Goal: Information Seeking & Learning: Find specific fact

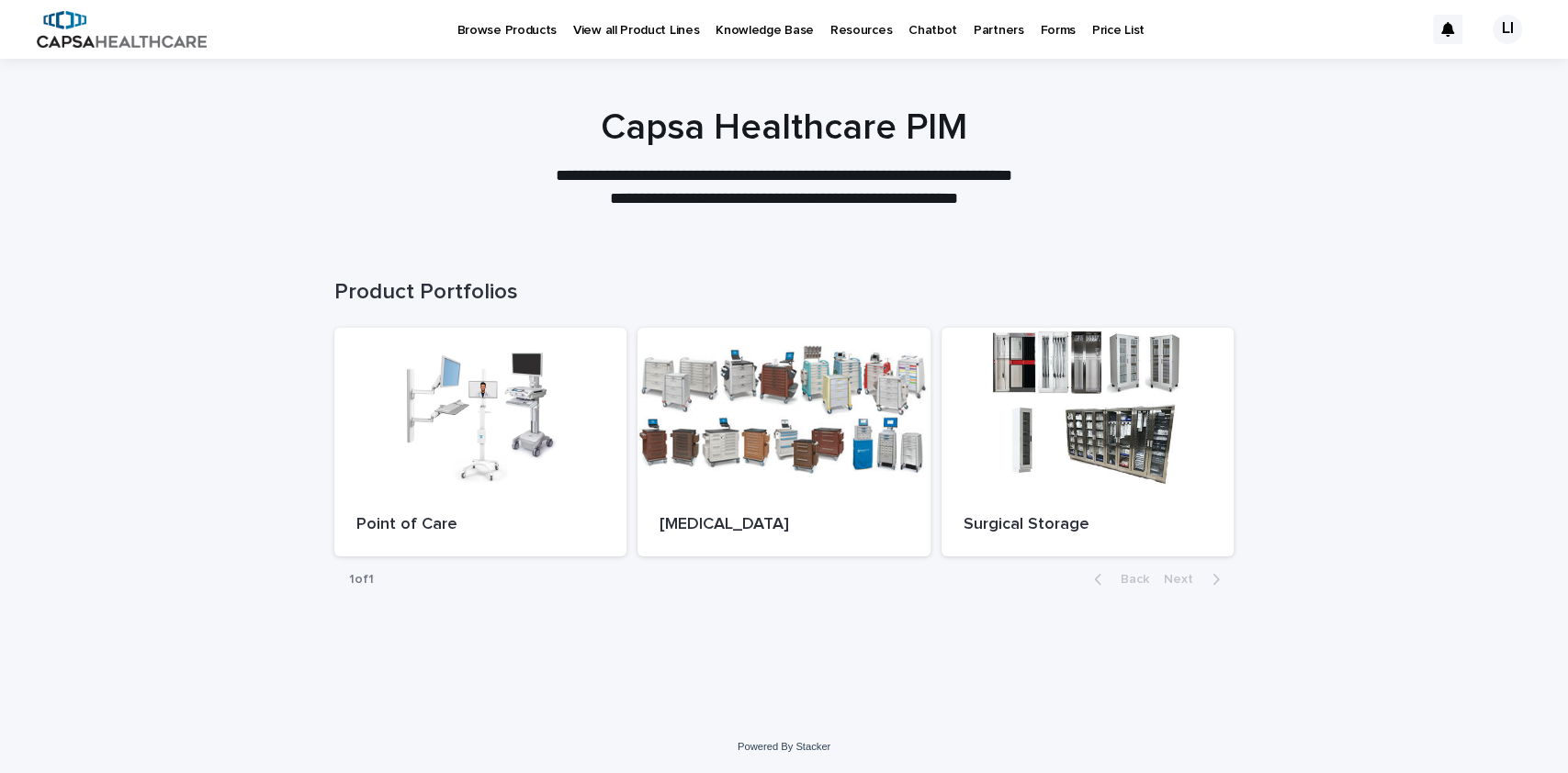
click at [1092, 34] on p "Price List" at bounding box center [1118, 19] width 52 height 38
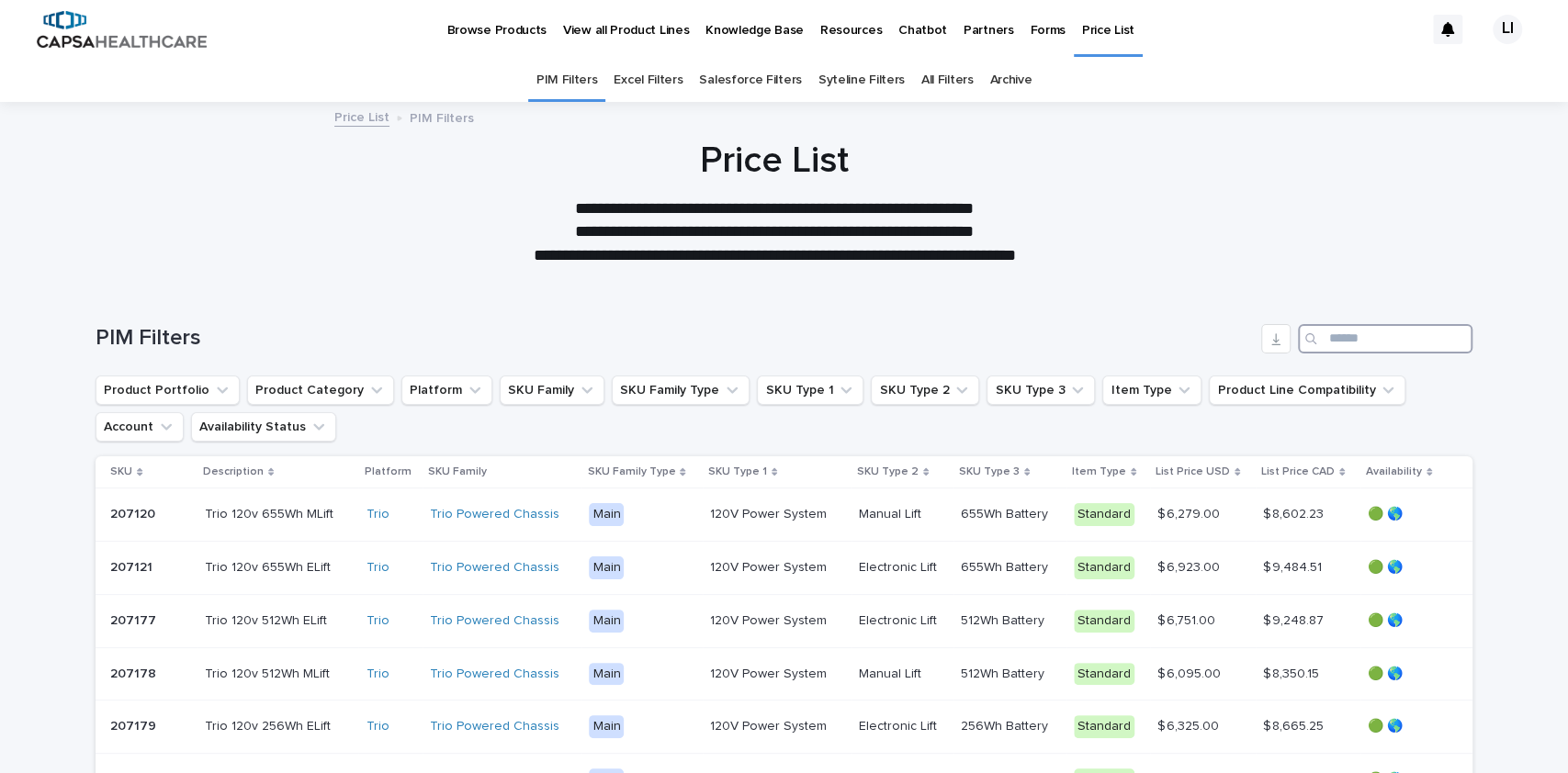
click at [1319, 336] on input "Search" at bounding box center [1385, 338] width 175 height 30
type input "*****"
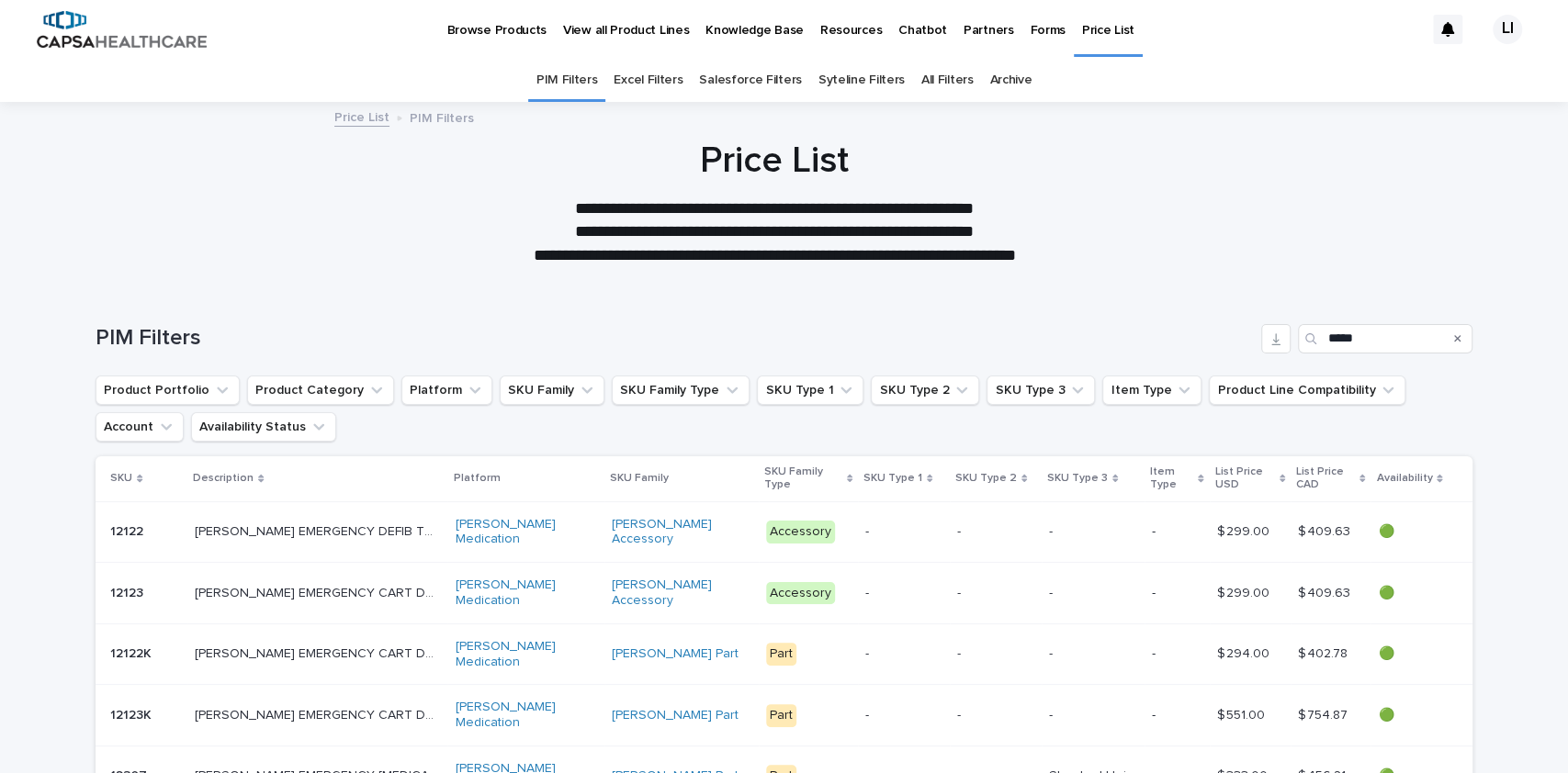
click at [406, 595] on p "[PERSON_NAME] EMERGENCY CART DEFIB TRAY, LG" at bounding box center [319, 592] width 249 height 19
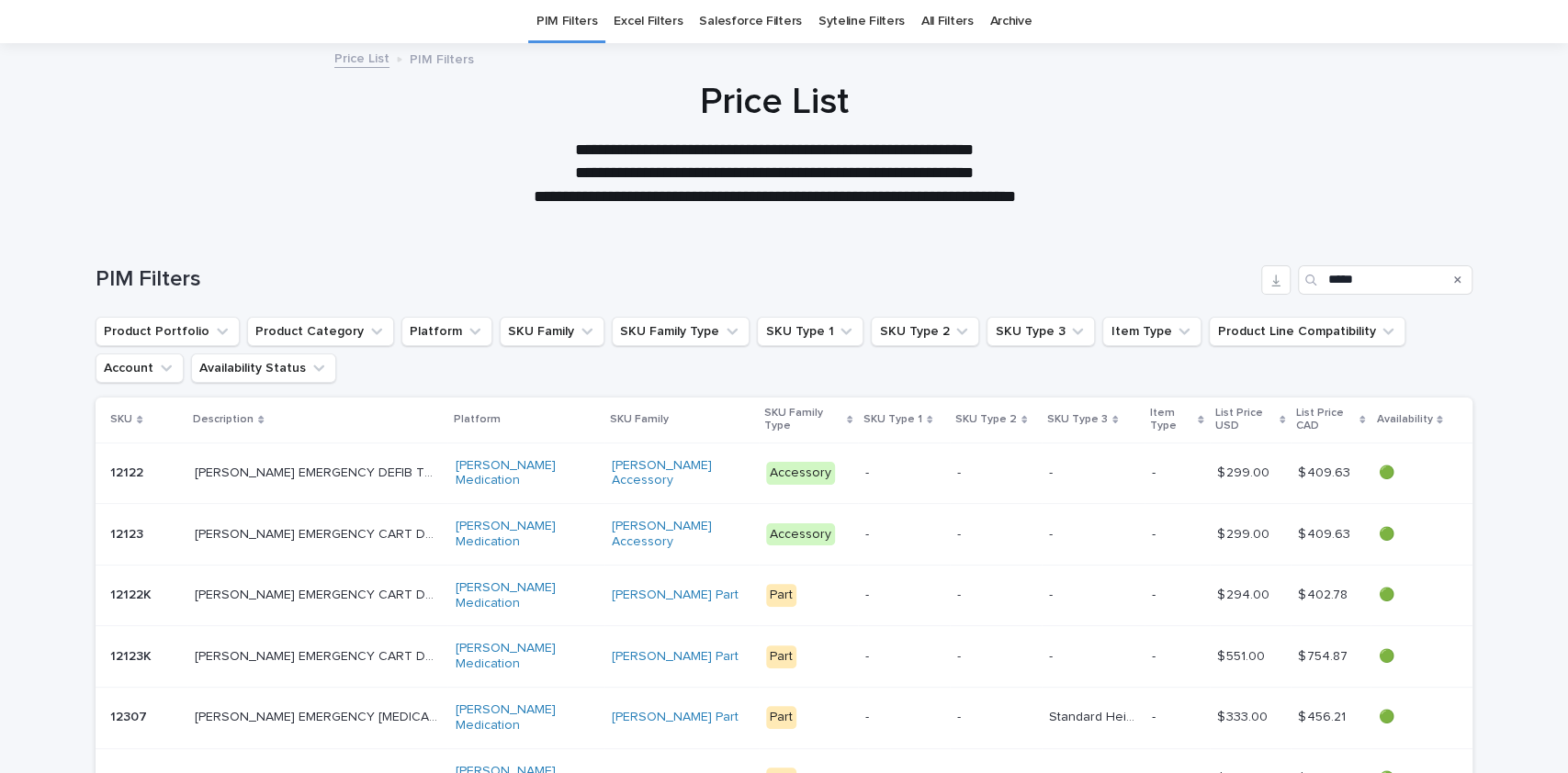
click at [367, 531] on p "[PERSON_NAME] EMERGENCY CART DEFIB TRAY, LG" at bounding box center [319, 533] width 249 height 19
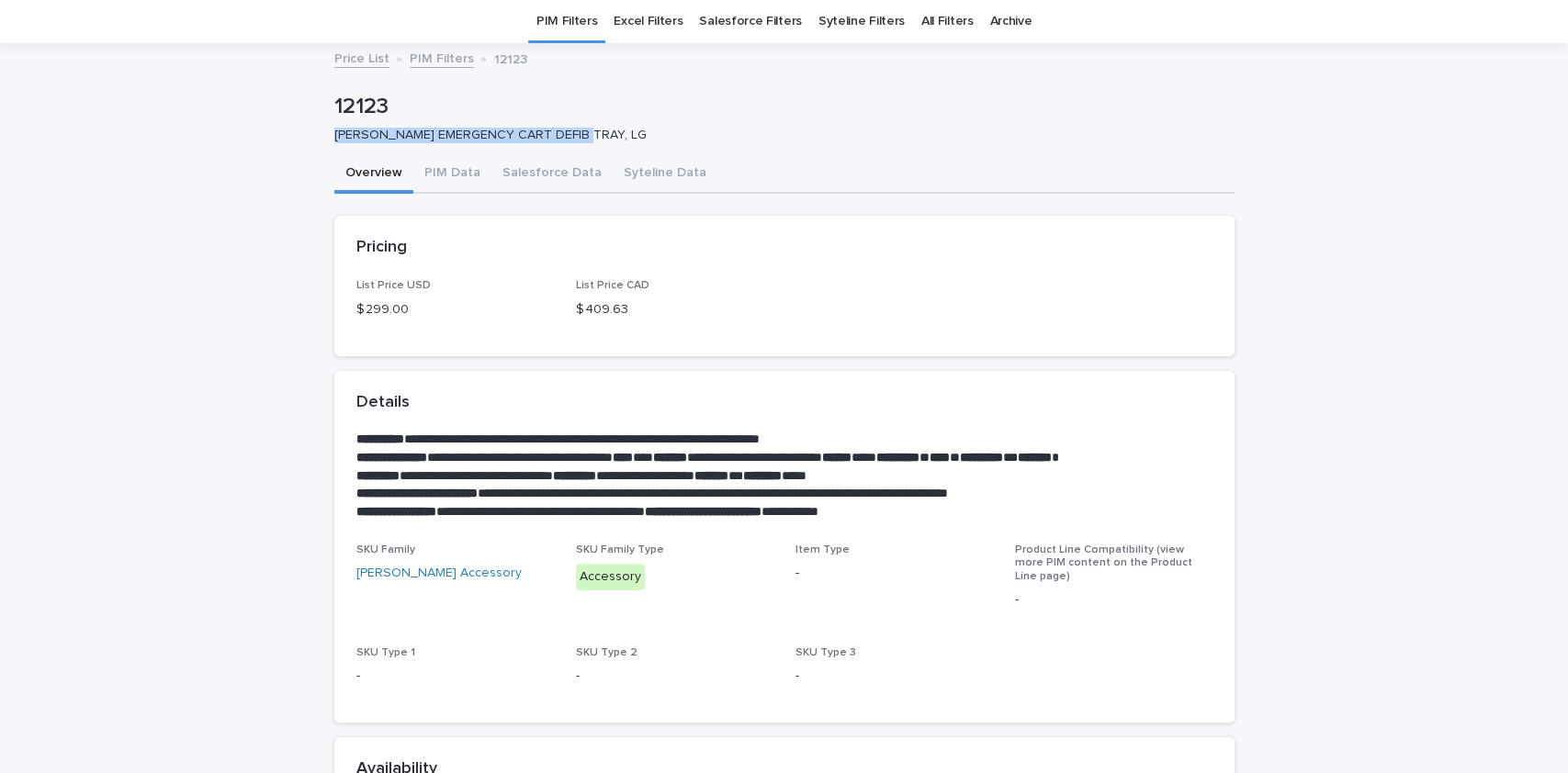
drag, startPoint x: 577, startPoint y: 133, endPoint x: 324, endPoint y: 139, distance: 253.1
click at [334, 139] on p "[PERSON_NAME] EMERGENCY CART DEFIB TRAY, LG" at bounding box center [776, 135] width 885 height 15
copy p "[PERSON_NAME] EMERGENCY CART DEFIB TRAY, LG"
